Goal: Task Accomplishment & Management: Manage account settings

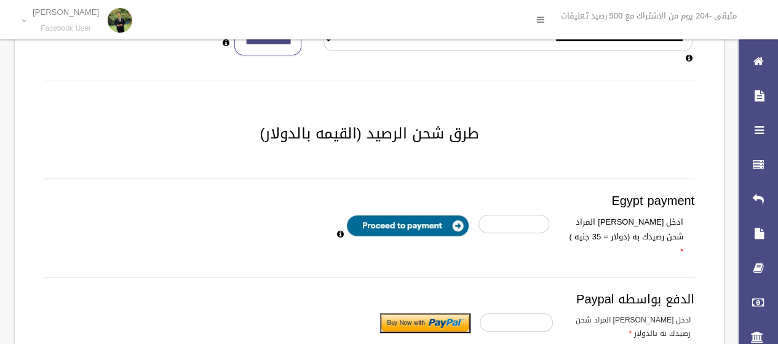
scroll to position [308, 0]
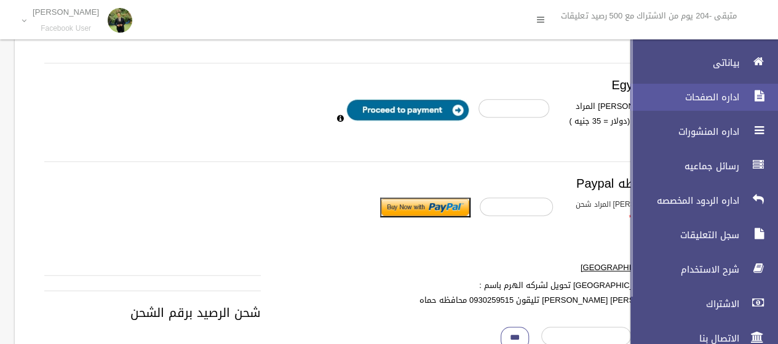
click at [738, 99] on span "اداره الصفحات" at bounding box center [681, 97] width 123 height 12
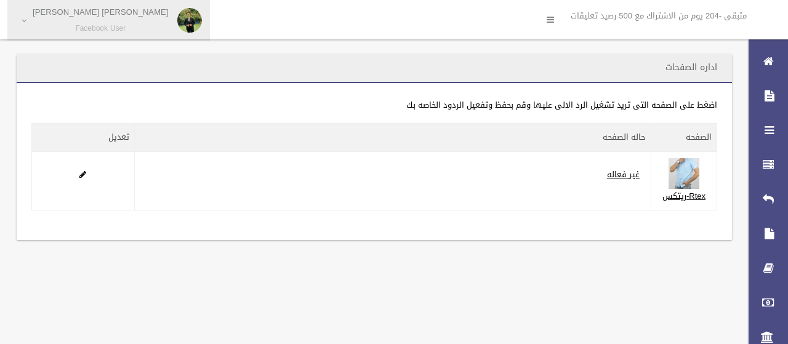
click at [30, 25] on span "[PERSON_NAME] [PERSON_NAME] Facebook User" at bounding box center [100, 20] width 148 height 26
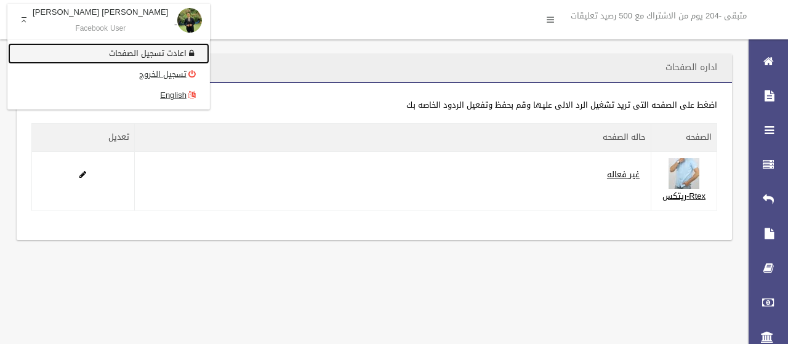
click at [66, 55] on link "اعادت تسجيل الصفحات" at bounding box center [108, 53] width 201 height 21
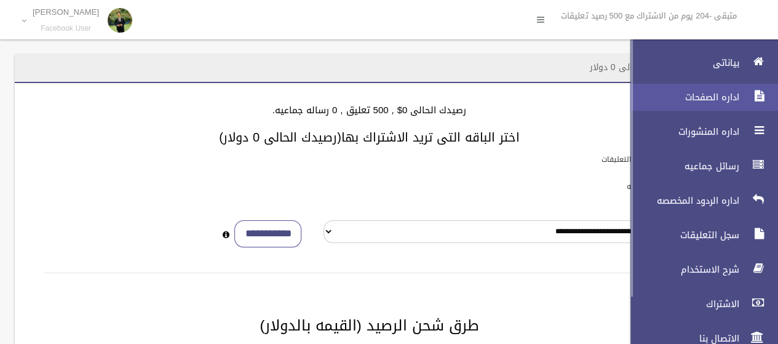
click at [747, 108] on link "اداره الصفحات" at bounding box center [699, 97] width 158 height 27
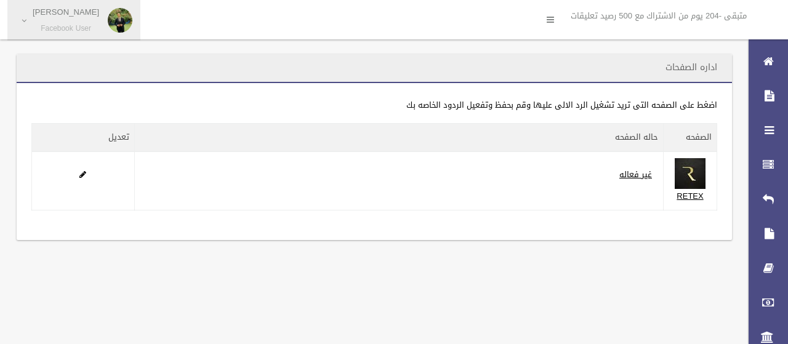
click at [24, 20] on link "[PERSON_NAME] Facebook User" at bounding box center [73, 20] width 133 height 41
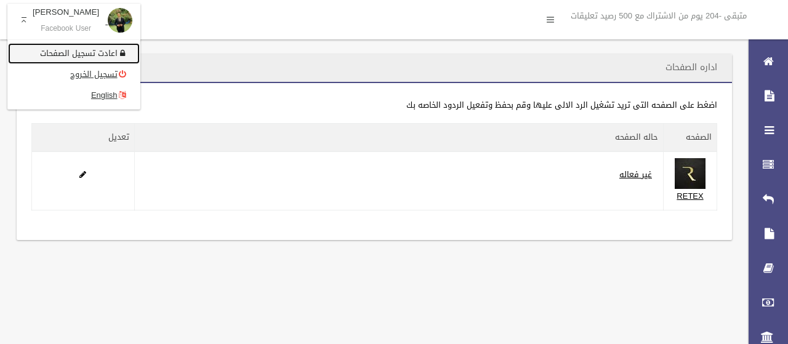
click at [94, 52] on link "اعادت تسجيل الصفحات" at bounding box center [74, 53] width 132 height 21
